Goal: Task Accomplishment & Management: Use online tool/utility

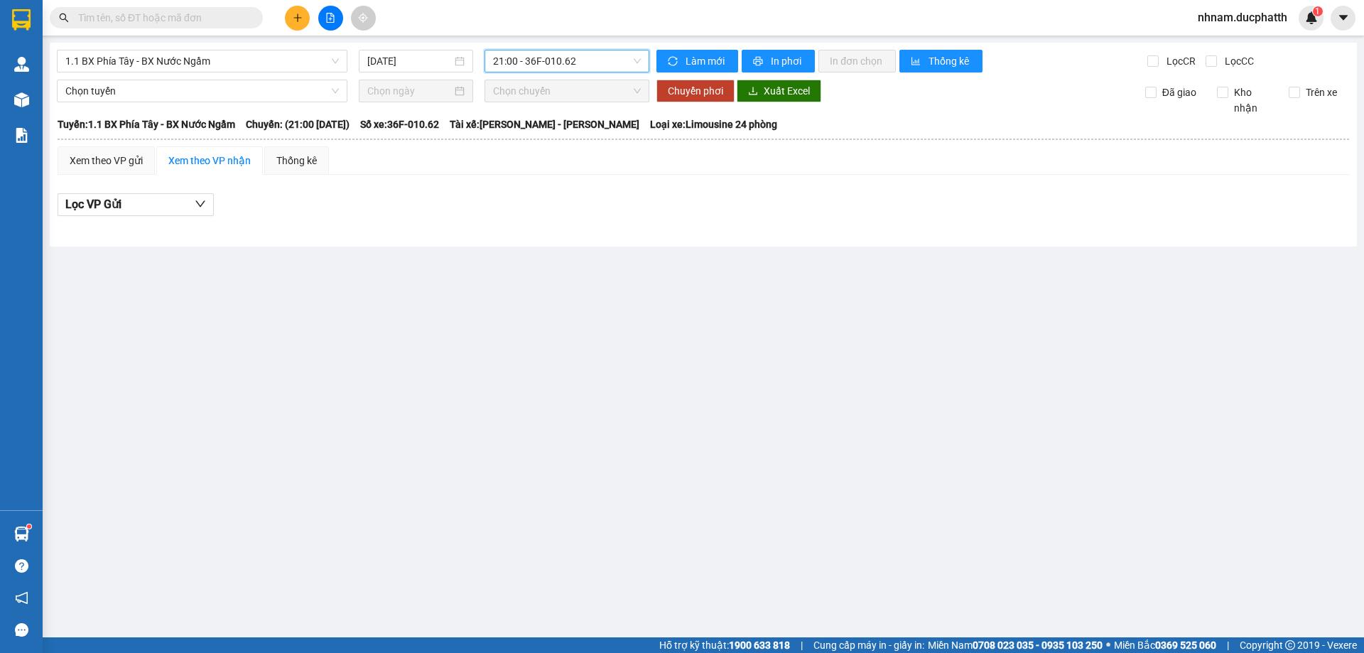
click at [536, 63] on span "21:00 - 36F-010.62" at bounding box center [567, 60] width 148 height 21
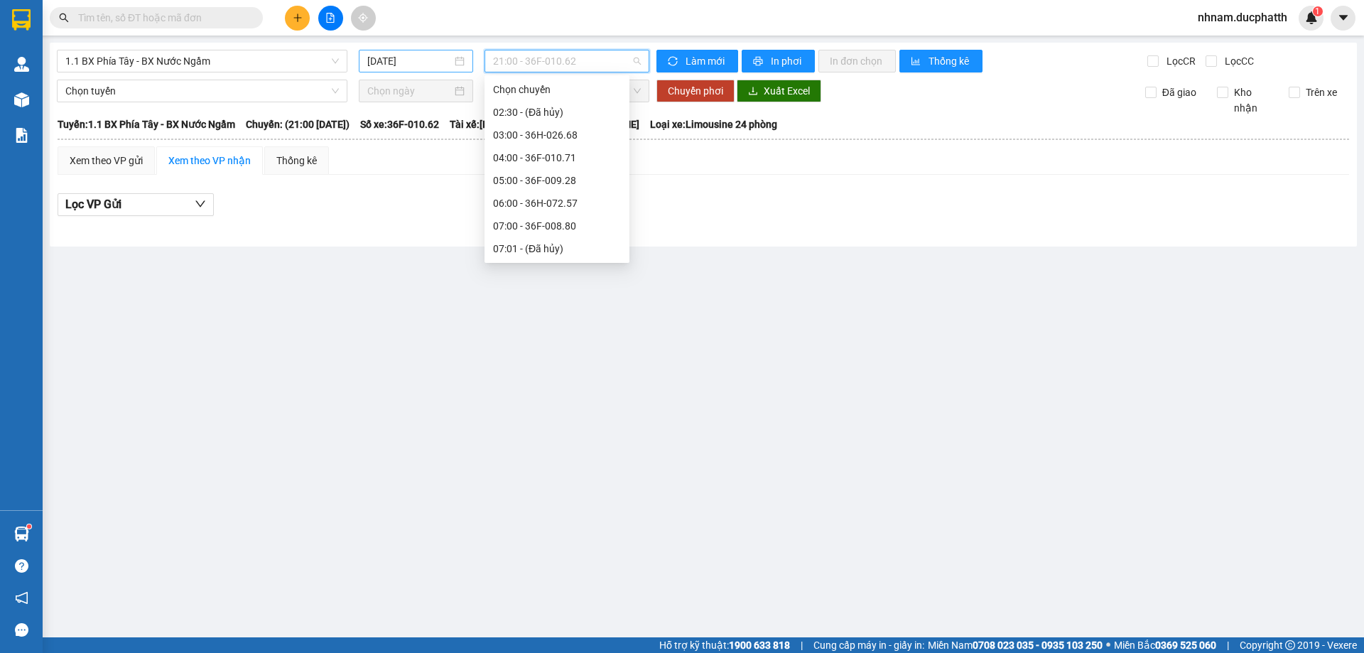
click at [405, 58] on input "[DATE]" at bounding box center [409, 61] width 85 height 16
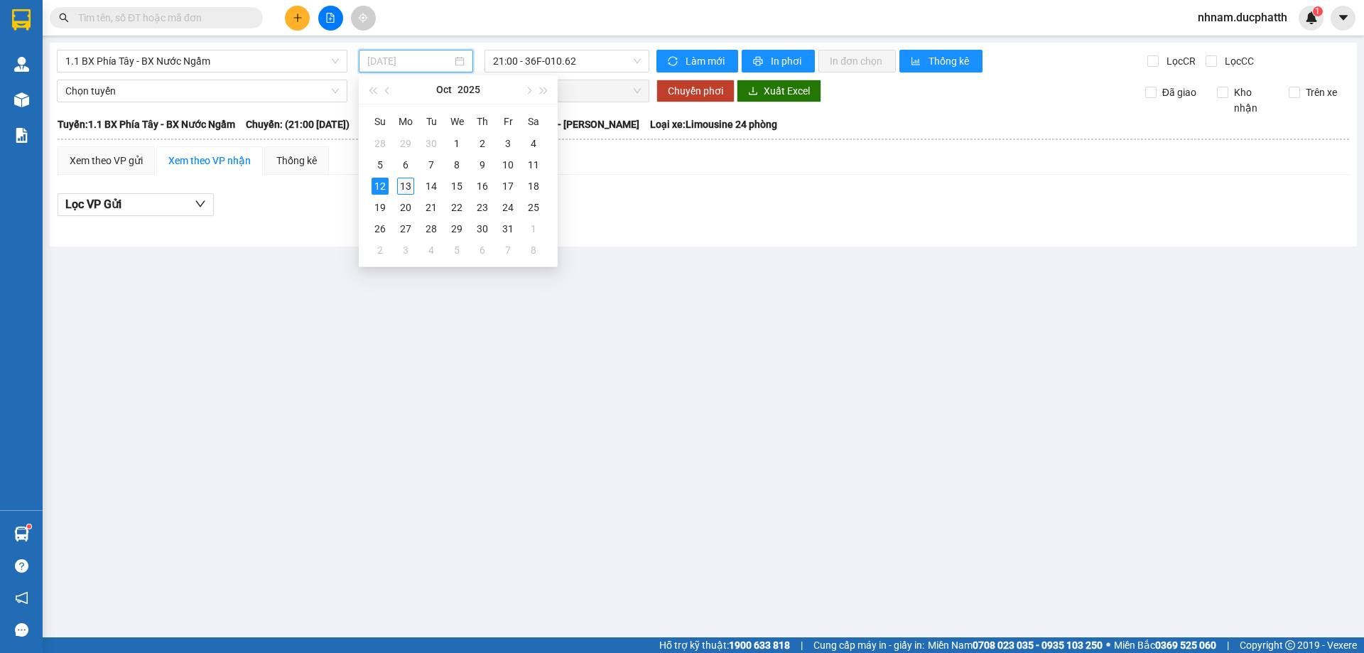
click at [402, 188] on div "13" at bounding box center [405, 186] width 17 height 17
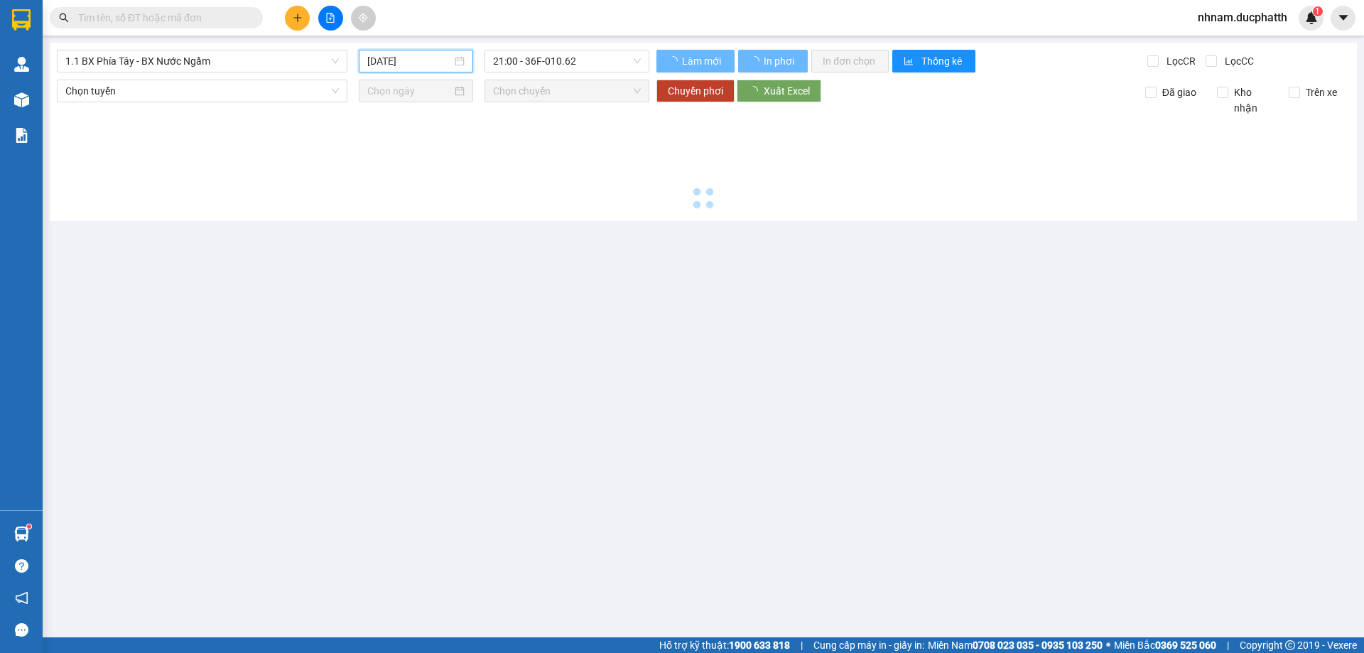
type input "[DATE]"
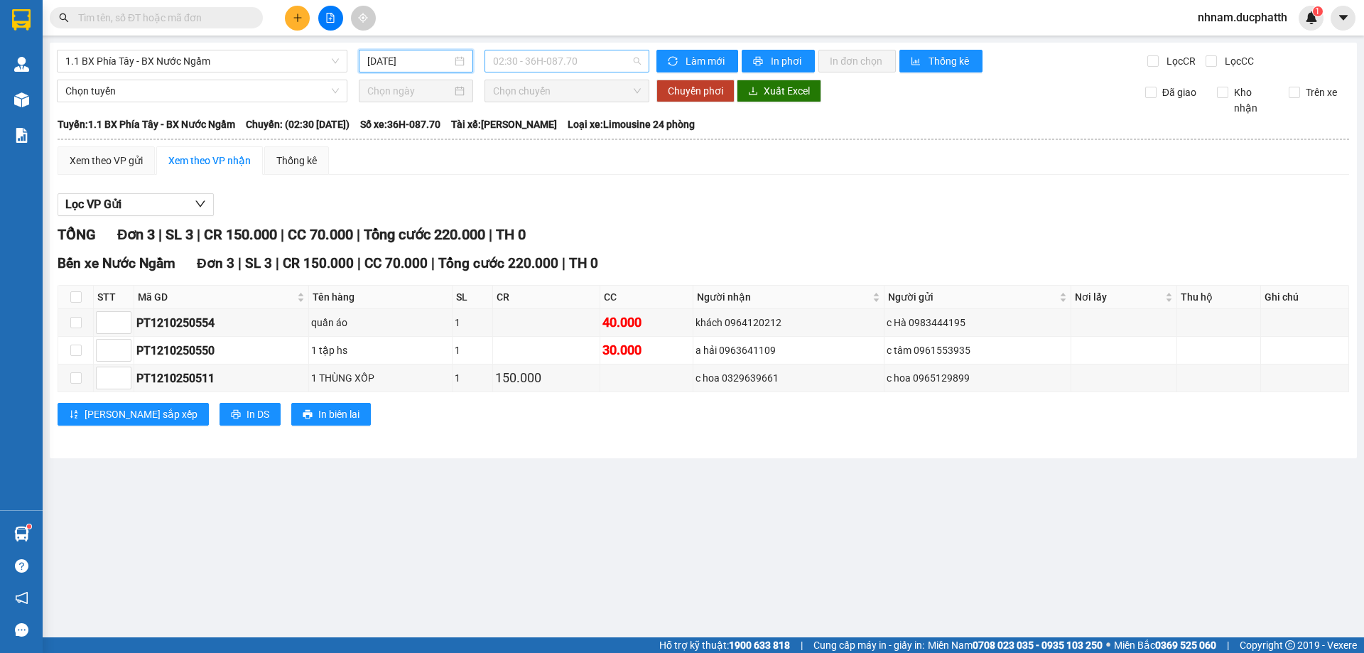
click at [562, 61] on span "02:30 - 36H-087.70" at bounding box center [567, 60] width 148 height 21
click at [674, 199] on div "Lọc VP Gửi" at bounding box center [704, 204] width 1292 height 23
click at [764, 50] on button "In phơi" at bounding box center [778, 61] width 73 height 23
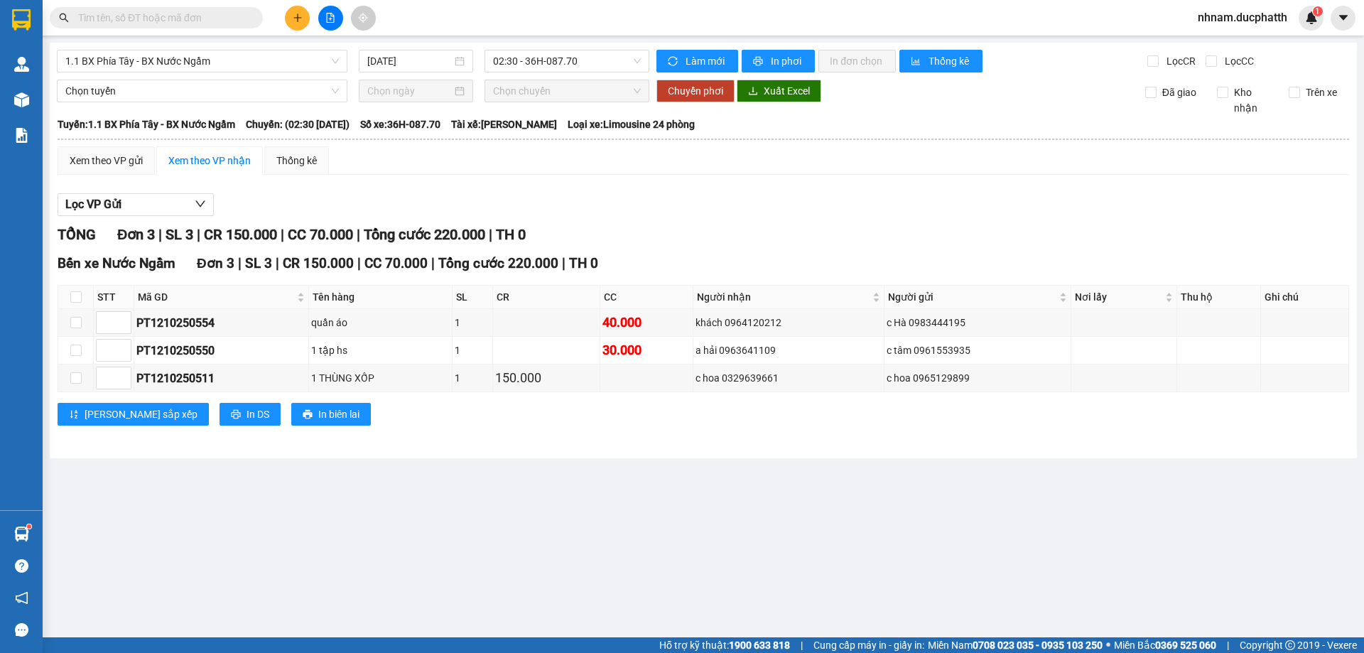
click at [425, 170] on div "Xem theo VP gửi Xem theo VP nhận Thống kê" at bounding box center [704, 160] width 1292 height 28
click at [563, 45] on div "1.1 BX Phía Tây - BX Nước Ngầm [DATE] 02:30 - 36H-087.70 Làm mới In phơi In đơn…" at bounding box center [703, 251] width 1307 height 416
click at [576, 75] on div "1.1 BX Phía Tây - BX Nước Ngầm [DATE] 02:30 - 36H-087.70 Làm mới In phơi In đơn…" at bounding box center [703, 251] width 1307 height 416
click at [578, 58] on span "02:30 - 36H-087.70" at bounding box center [567, 60] width 148 height 21
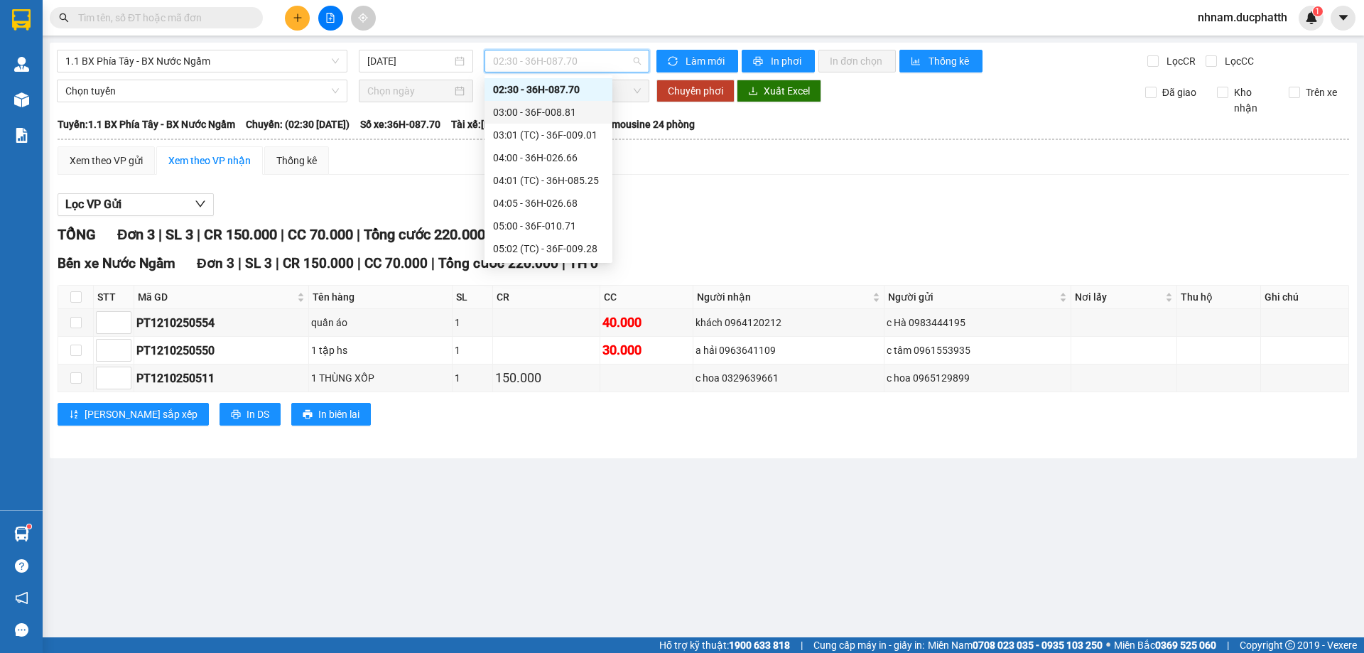
click at [558, 114] on div "03:00 - 36F-008.81" at bounding box center [548, 112] width 111 height 16
